Goal: Find specific page/section: Find specific page/section

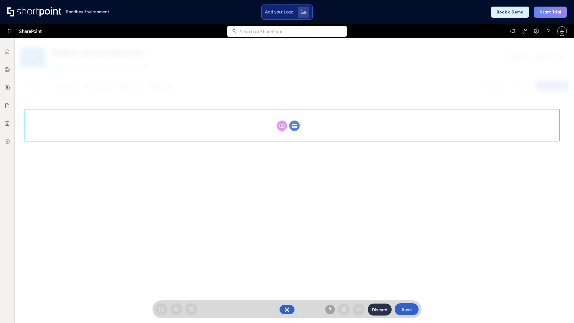
scroll to position [82, 0]
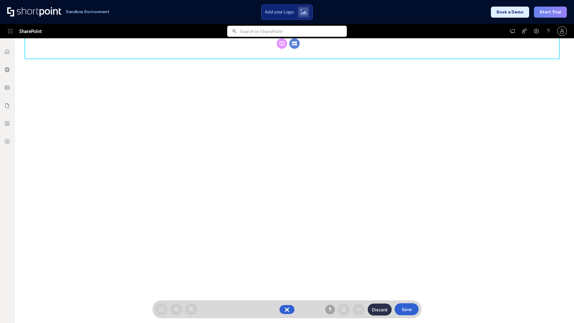
click at [294, 49] on circle at bounding box center [294, 43] width 10 height 10
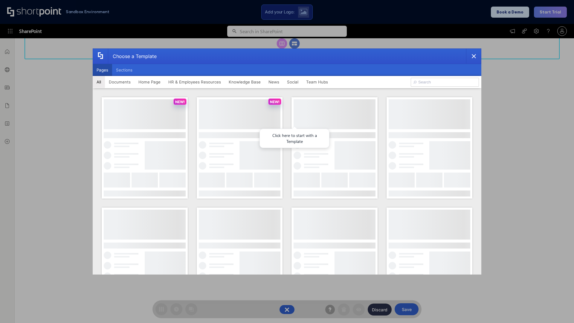
scroll to position [0, 0]
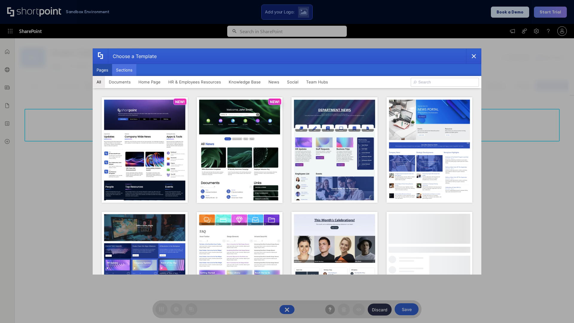
click at [124, 70] on button "Sections" at bounding box center [124, 70] width 24 height 12
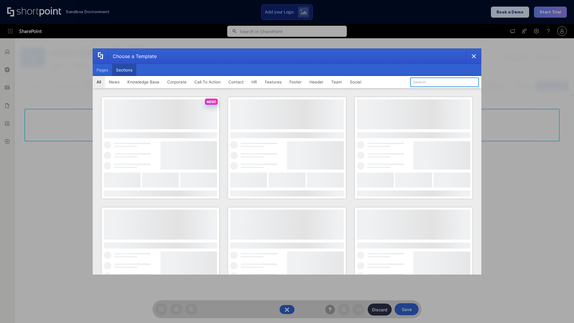
type input "Upcoming Vacations"
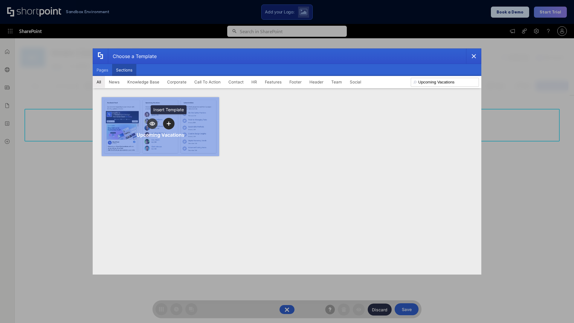
click at [169, 123] on icon "template selector" at bounding box center [168, 123] width 4 height 4
